Goal: Book appointment/travel/reservation

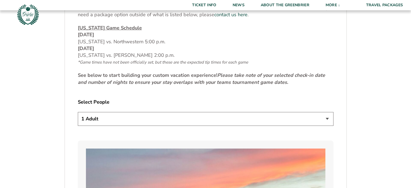
scroll to position [250, 0]
click at [135, 121] on select "1 Adult 2 Adults 3 Adults 4 Adults 2 Adults + 1 Child 2 Adults + 2 Children 2 A…" at bounding box center [205, 119] width 255 height 14
select select "3 Adults"
click at [78, 112] on select "1 Adult 2 Adults 3 Adults 4 Adults 2 Adults + 1 Child 2 Adults + 2 Children 2 A…" at bounding box center [205, 119] width 255 height 14
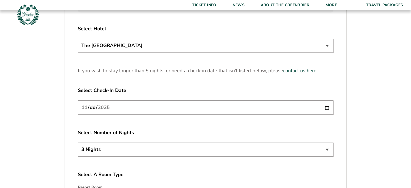
scroll to position [670, 0]
click at [327, 107] on input "[DATE]" at bounding box center [205, 108] width 255 height 14
type input "[DATE]"
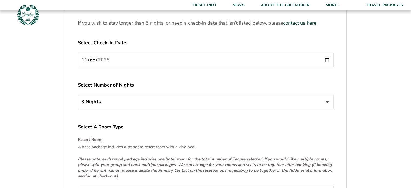
scroll to position [719, 0]
click at [156, 100] on select "3 Nights 4 Nights 5 Nights" at bounding box center [205, 102] width 255 height 14
click at [78, 95] on select "3 Nights 4 Nights 5 Nights" at bounding box center [205, 102] width 255 height 14
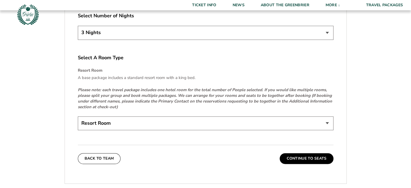
scroll to position [787, 0]
click at [148, 127] on select "Resort Room" at bounding box center [205, 124] width 255 height 14
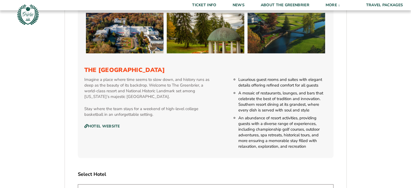
scroll to position [520, 0]
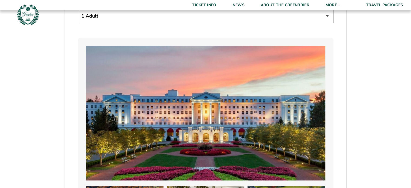
scroll to position [329, 0]
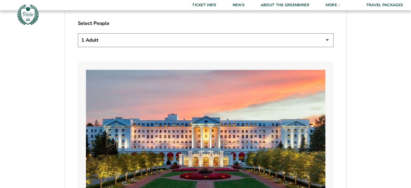
click at [178, 39] on select "1 Adult 2 Adults 3 Adults 4 Adults 2 Adults + 1 Child 2 Adults + 2 Children 2 A…" at bounding box center [205, 40] width 255 height 14
select select "2 Adults"
click at [78, 33] on select "1 Adult 2 Adults 3 Adults 4 Adults 2 Adults + 1 Child 2 Adults + 2 Children 2 A…" at bounding box center [205, 40] width 255 height 14
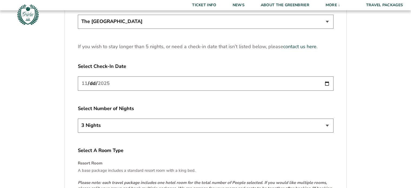
scroll to position [694, 0]
click at [182, 82] on input "[DATE]" at bounding box center [205, 84] width 255 height 14
click at [328, 84] on input "[DATE]" at bounding box center [205, 84] width 255 height 14
type input "[DATE]"
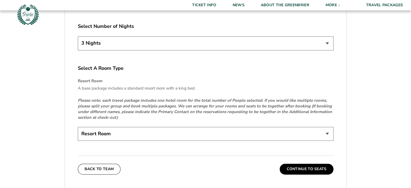
scroll to position [809, 0]
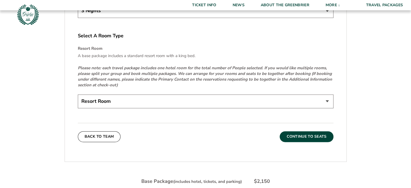
click at [307, 134] on button "Continue To Seats" at bounding box center [305, 136] width 53 height 11
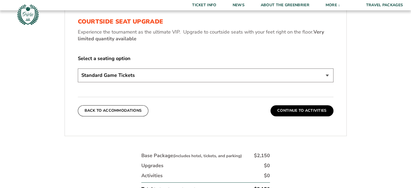
scroll to position [250, 0]
click at [153, 77] on select "Standard Game Tickets Midcourt Seat Upgrade (+$130 per person) Courtside Seat U…" at bounding box center [205, 76] width 255 height 14
click at [52, 73] on div "1. Team 2. Accommodations 3. Seats 4. Activities 5. Parking 6. Details 1. Team …" at bounding box center [206, 77] width 308 height 375
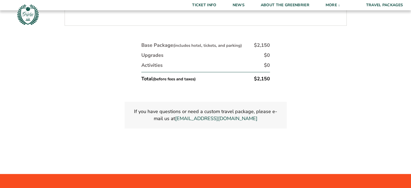
scroll to position [361, 0]
